Goal: Browse casually

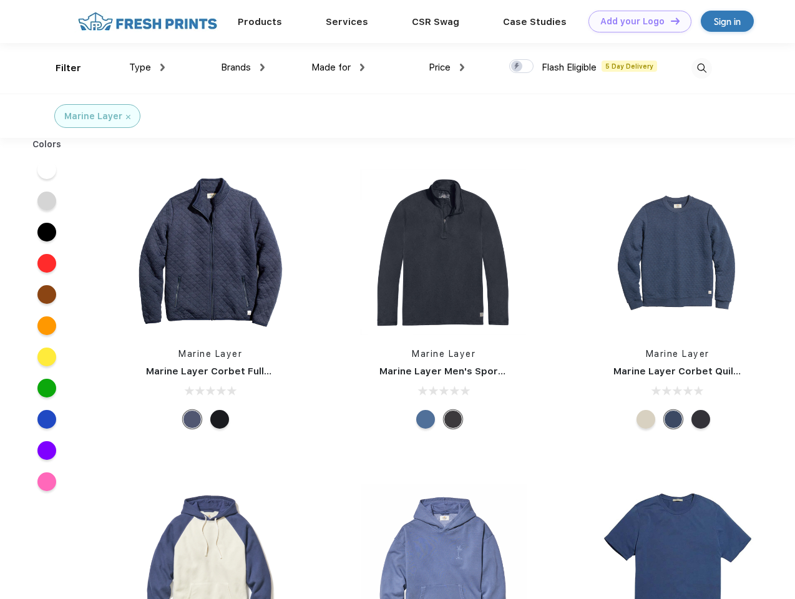
click at [635, 21] on link "Add your Logo Design Tool" at bounding box center [640, 22] width 103 height 22
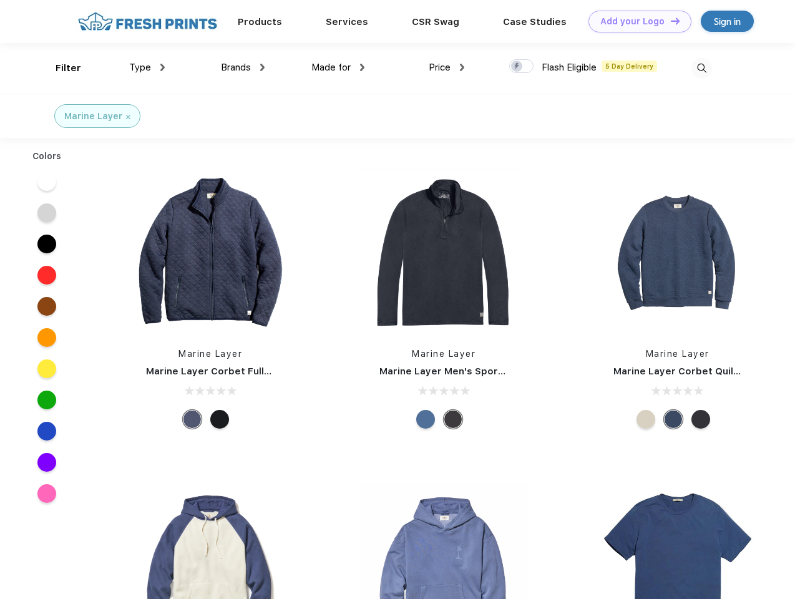
click at [0, 0] on div "Design Tool" at bounding box center [0, 0] width 0 height 0
click at [670, 21] on link "Add your Logo Design Tool" at bounding box center [640, 22] width 103 height 22
click at [60, 68] on div "Filter" at bounding box center [69, 68] width 26 height 14
click at [147, 67] on span "Type" at bounding box center [140, 67] width 22 height 11
click at [243, 67] on span "Brands" at bounding box center [236, 67] width 30 height 11
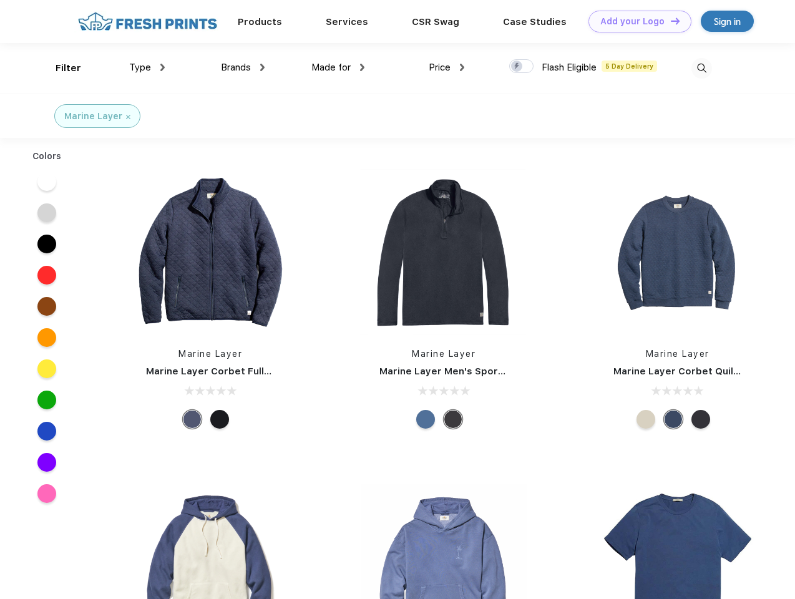
click at [338, 67] on span "Made for" at bounding box center [330, 67] width 39 height 11
click at [447, 67] on span "Price" at bounding box center [440, 67] width 22 height 11
